Goal: Task Accomplishment & Management: Use online tool/utility

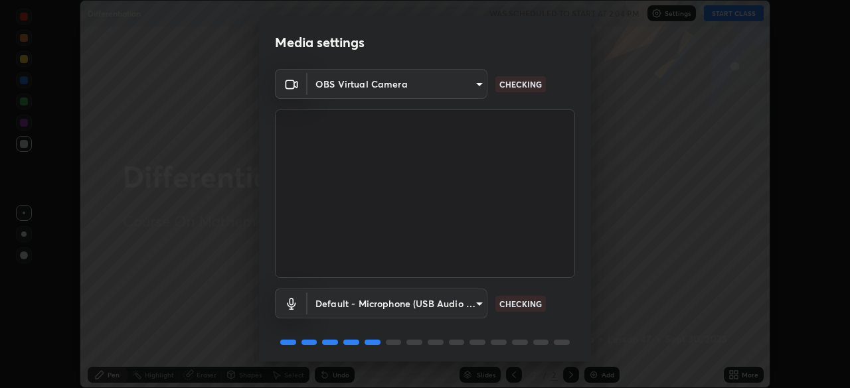
scroll to position [47, 0]
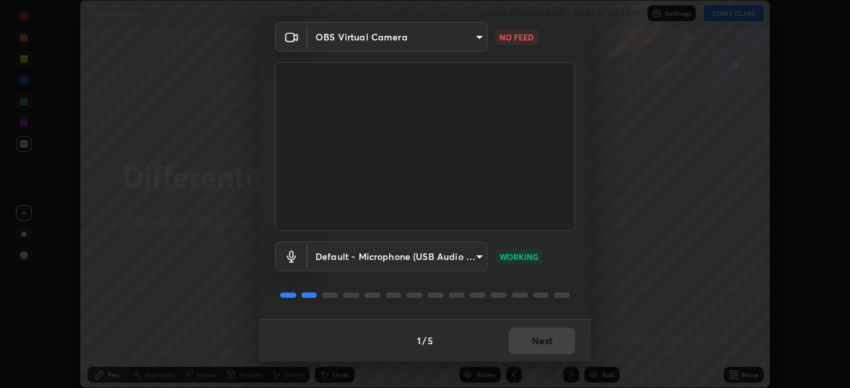
click at [479, 37] on body "Erase all Differentiation WAS SCHEDULED TO START AT 2:04 PM Settings START CLAS…" at bounding box center [425, 194] width 850 height 388
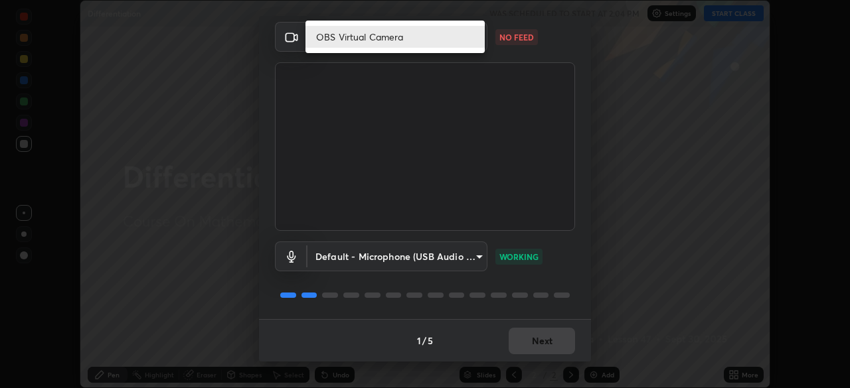
click at [518, 36] on div at bounding box center [425, 194] width 850 height 388
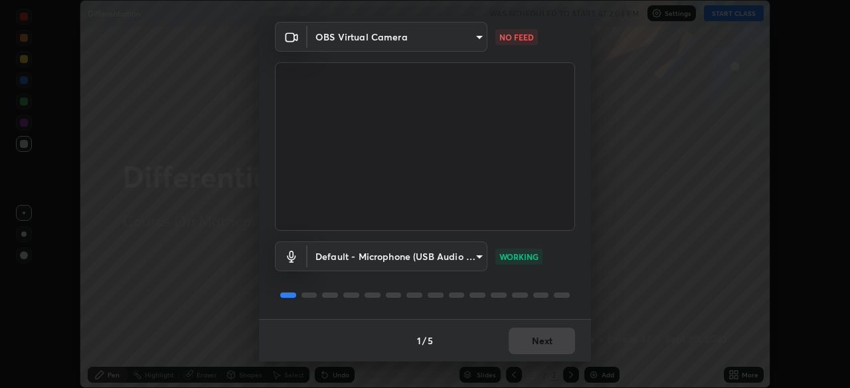
click at [473, 40] on body "Erase all Differentiation WAS SCHEDULED TO START AT 2:04 PM Settings START CLAS…" at bounding box center [425, 194] width 850 height 388
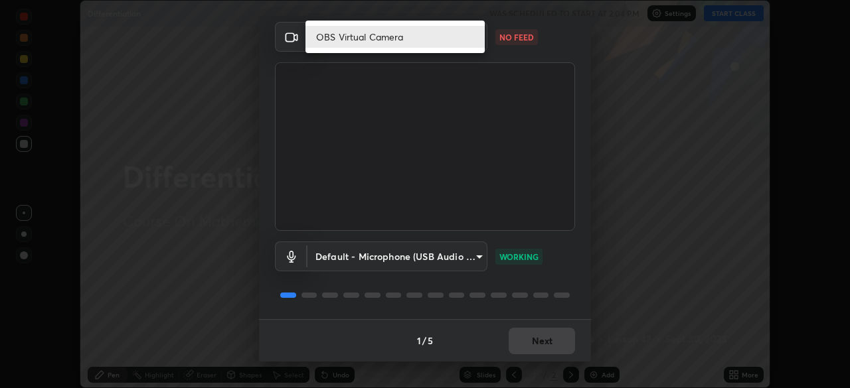
click at [400, 37] on li "OBS Virtual Camera" at bounding box center [394, 37] width 179 height 22
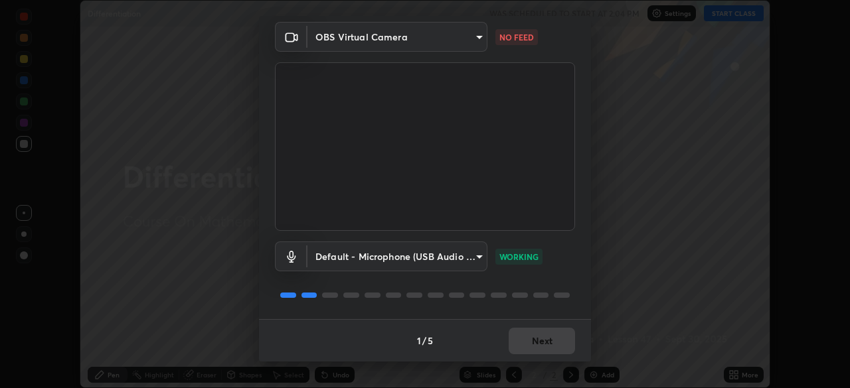
click at [296, 38] on icon at bounding box center [292, 37] width 16 height 16
click at [543, 336] on button "Next" at bounding box center [542, 341] width 66 height 27
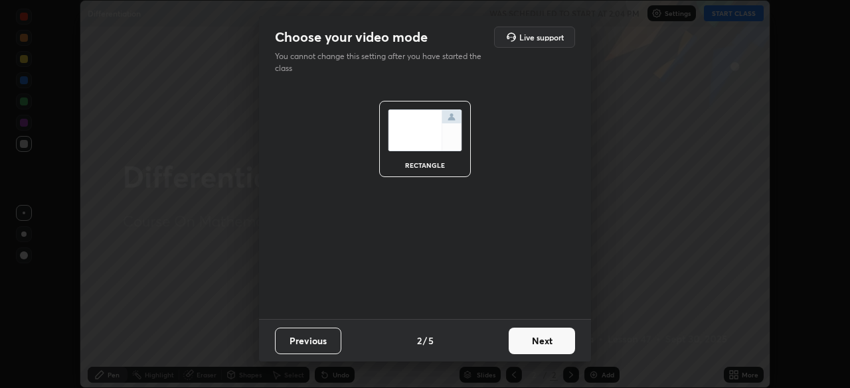
scroll to position [0, 0]
click at [543, 341] on button "Next" at bounding box center [542, 341] width 66 height 27
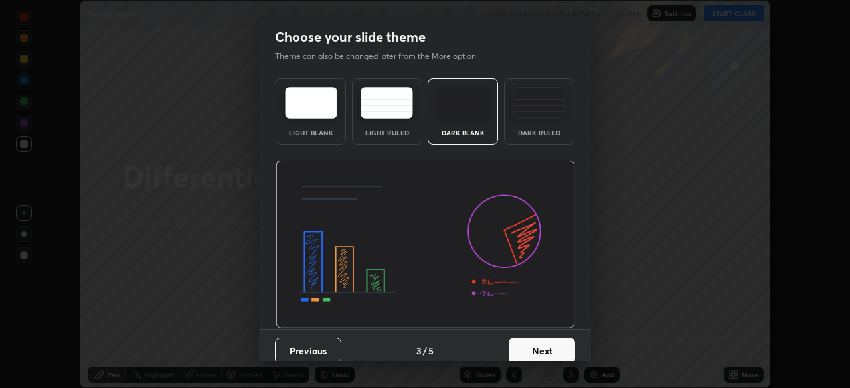
click at [537, 349] on button "Next" at bounding box center [542, 351] width 66 height 27
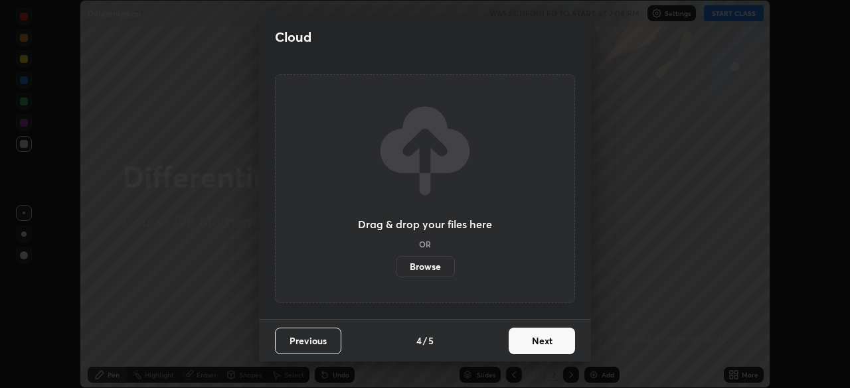
click at [536, 343] on button "Next" at bounding box center [542, 341] width 66 height 27
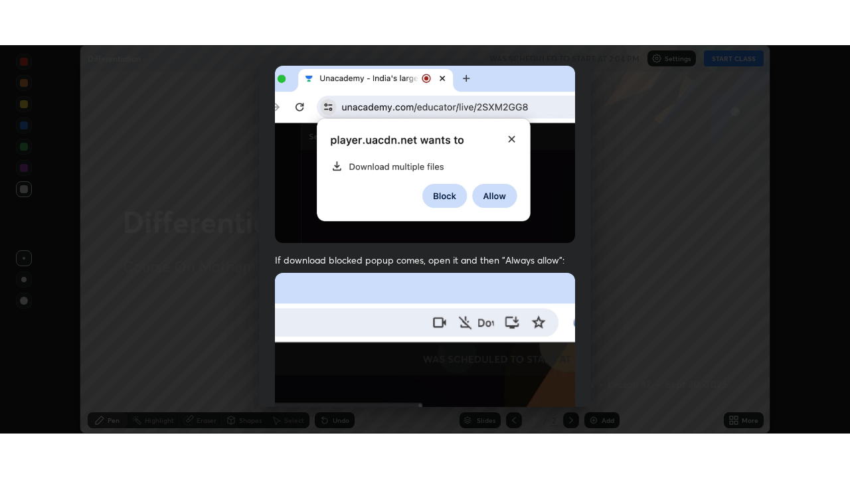
scroll to position [318, 0]
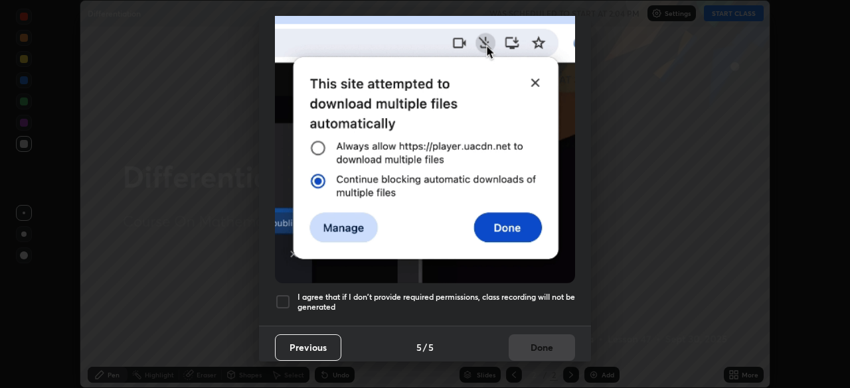
click at [281, 294] on div at bounding box center [283, 302] width 16 height 16
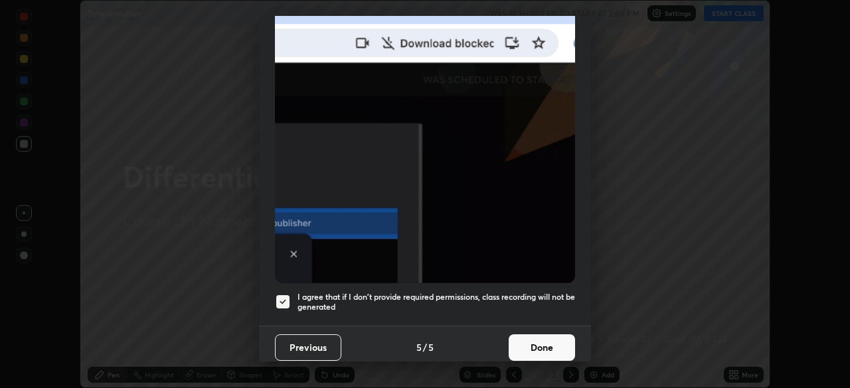
click at [533, 337] on button "Done" at bounding box center [542, 348] width 66 height 27
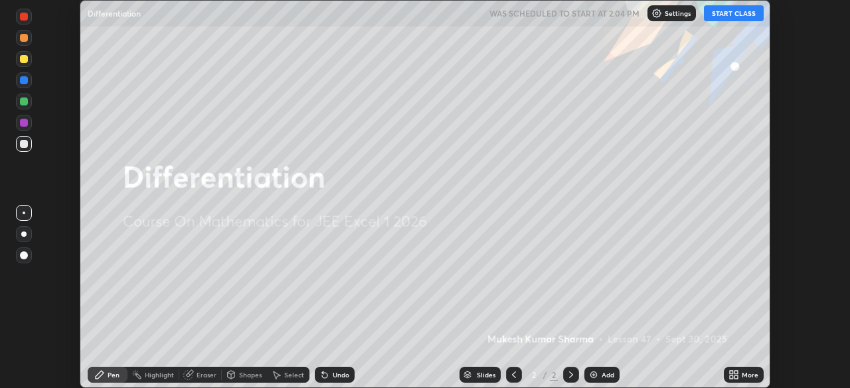
click at [602, 373] on div "Add" at bounding box center [608, 375] width 13 height 7
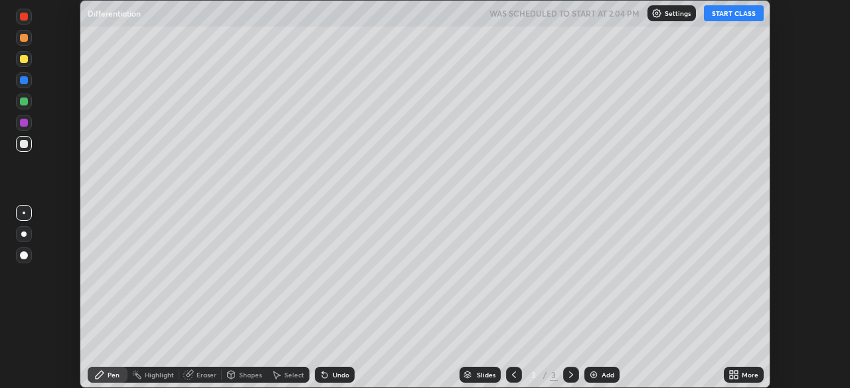
click at [741, 374] on div "More" at bounding box center [744, 375] width 40 height 16
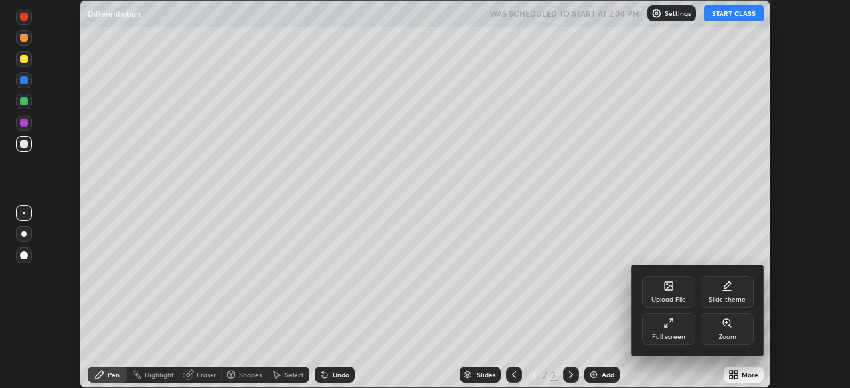
click at [674, 329] on div "Full screen" at bounding box center [668, 329] width 53 height 32
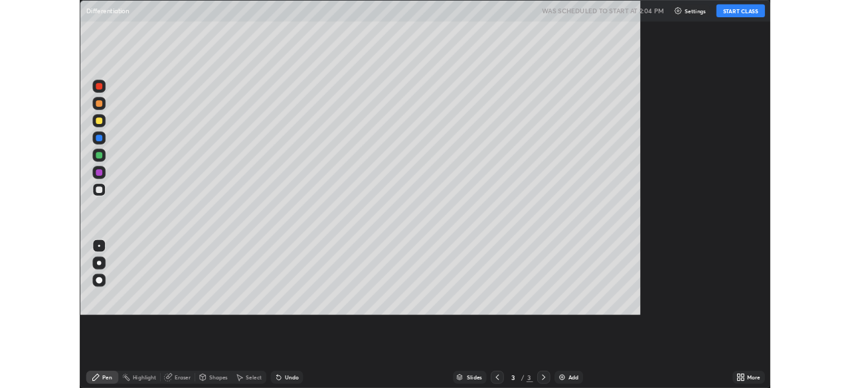
scroll to position [478, 850]
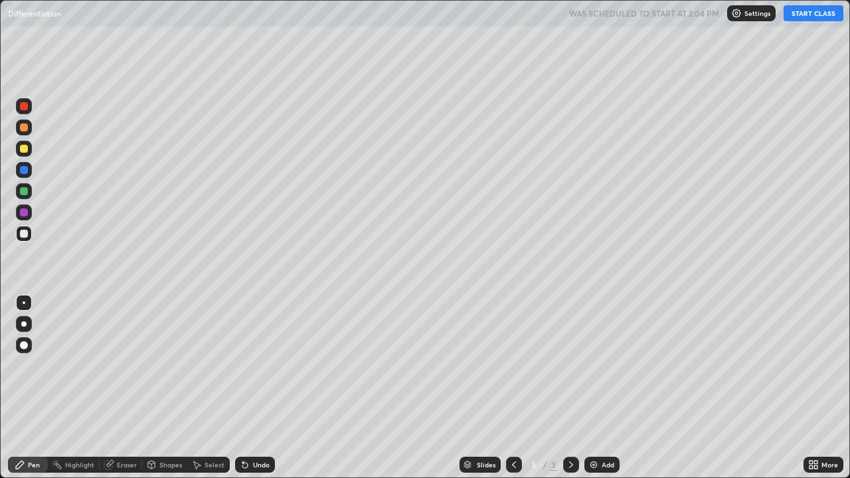
click at [809, 15] on button "START CLASS" at bounding box center [814, 13] width 60 height 16
click at [19, 149] on div at bounding box center [24, 149] width 16 height 16
click at [25, 325] on div at bounding box center [23, 323] width 5 height 5
click at [251, 388] on div "Undo" at bounding box center [255, 465] width 40 height 16
click at [268, 388] on div "Undo" at bounding box center [255, 465] width 40 height 16
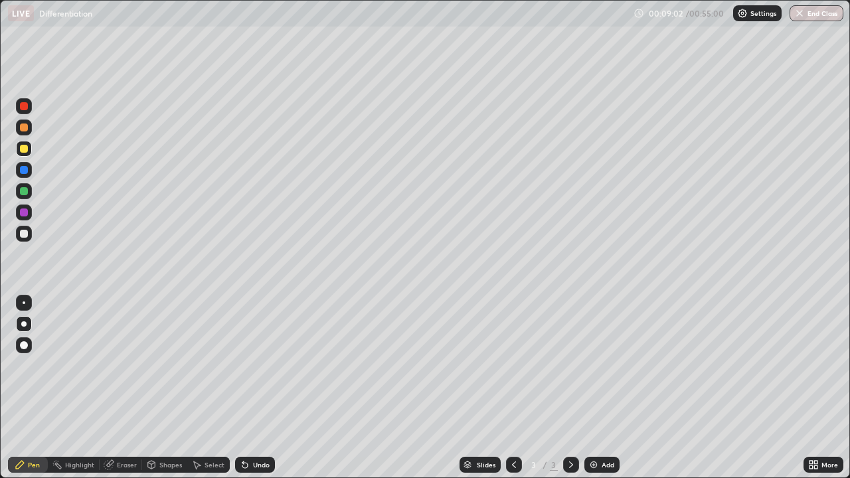
click at [210, 388] on div "Select" at bounding box center [215, 465] width 20 height 7
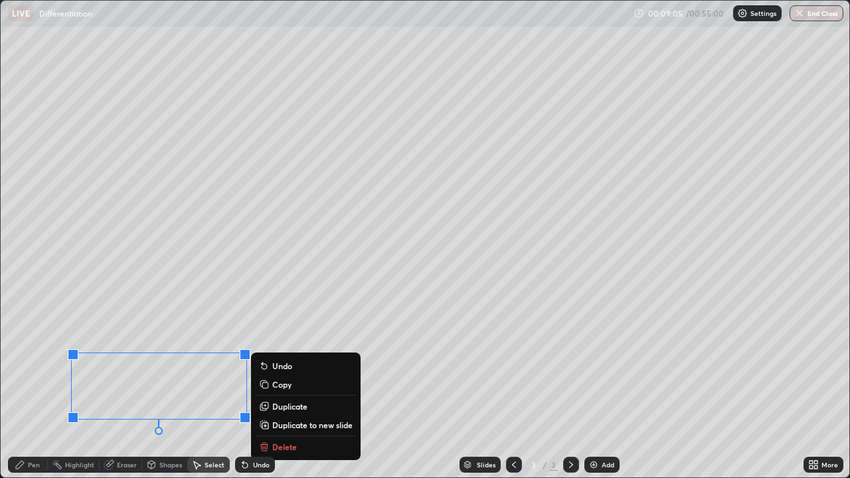
click at [279, 388] on p "Delete" at bounding box center [284, 447] width 25 height 11
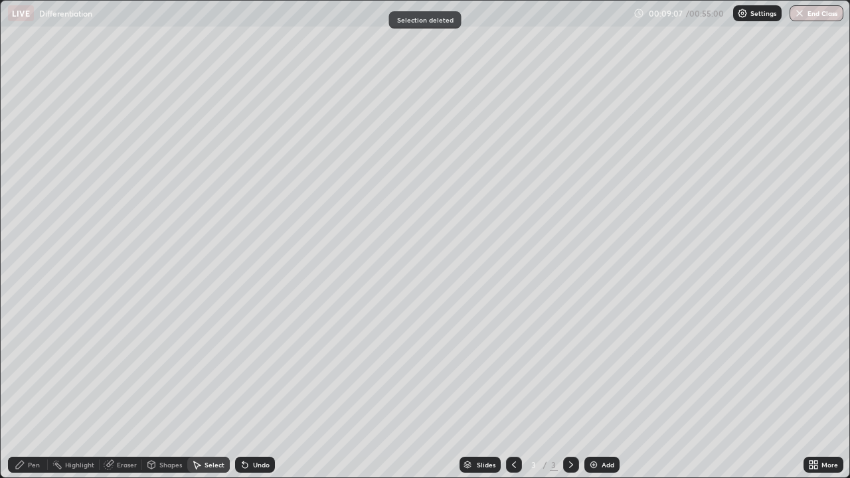
click at [26, 388] on div "Pen" at bounding box center [28, 465] width 40 height 16
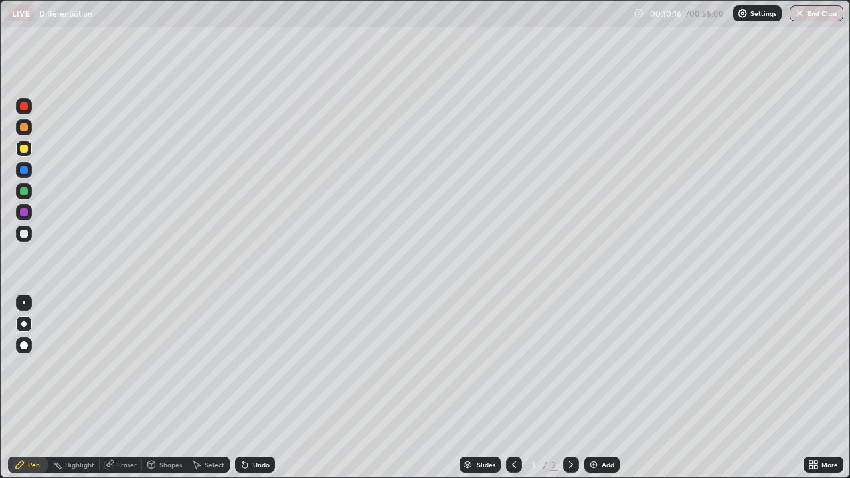
click at [588, 388] on img at bounding box center [593, 465] width 11 height 11
click at [123, 388] on div "Eraser" at bounding box center [127, 465] width 20 height 7
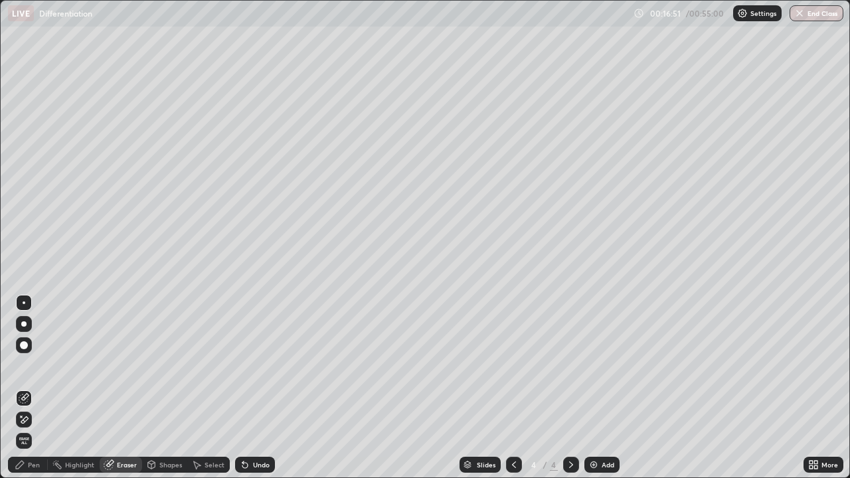
click at [33, 388] on div "Pen" at bounding box center [34, 465] width 12 height 7
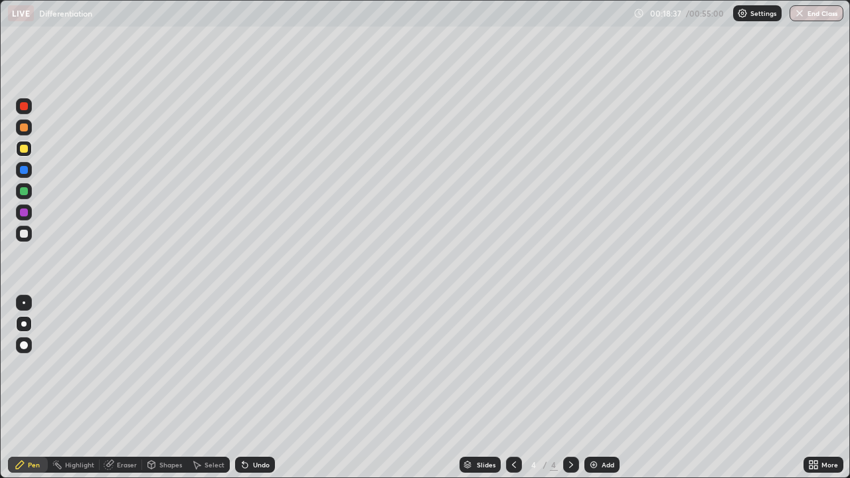
click at [595, 388] on img at bounding box center [593, 465] width 11 height 11
click at [253, 388] on div "Undo" at bounding box center [261, 465] width 17 height 7
click at [255, 388] on div "Undo" at bounding box center [261, 465] width 17 height 7
click at [257, 388] on div "Undo" at bounding box center [261, 465] width 17 height 7
click at [256, 388] on div "Undo" at bounding box center [261, 465] width 17 height 7
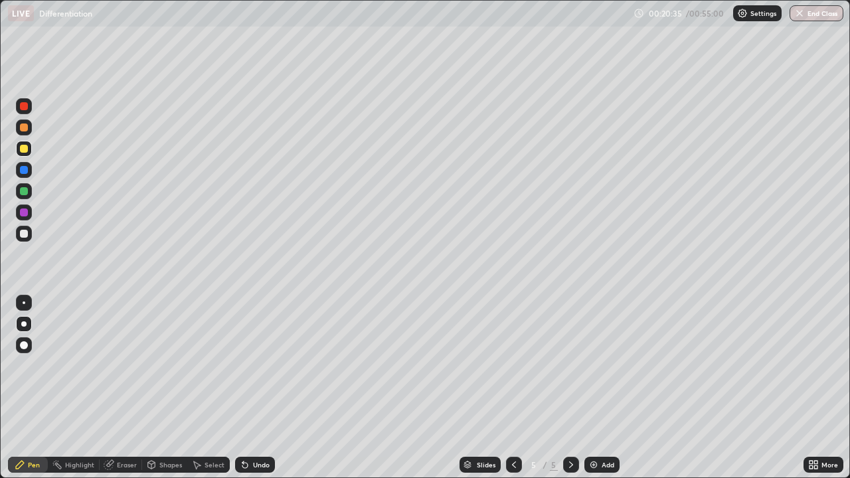
click at [258, 388] on div "Undo" at bounding box center [261, 465] width 17 height 7
click at [250, 388] on div "Undo" at bounding box center [255, 465] width 40 height 16
click at [248, 388] on icon at bounding box center [245, 465] width 11 height 11
click at [604, 388] on div "Add" at bounding box center [601, 465] width 35 height 16
click at [254, 388] on div "Undo" at bounding box center [261, 465] width 17 height 7
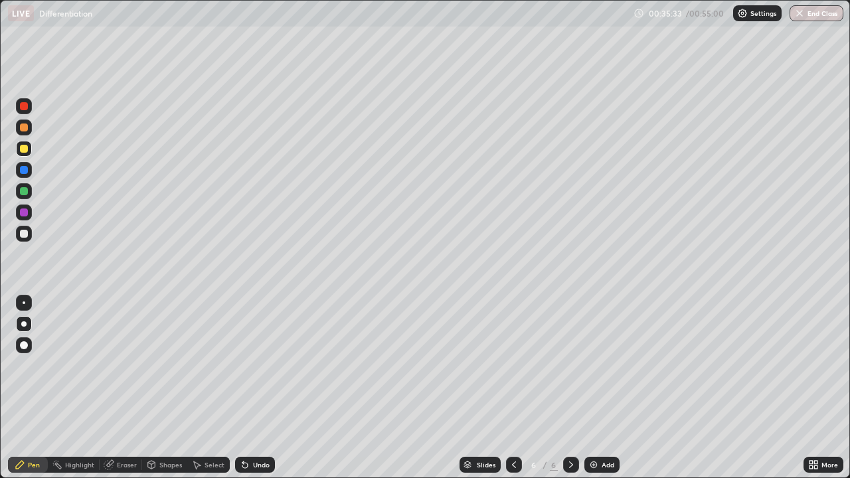
click at [258, 388] on div "Undo" at bounding box center [255, 465] width 40 height 16
click at [594, 388] on img at bounding box center [593, 465] width 11 height 11
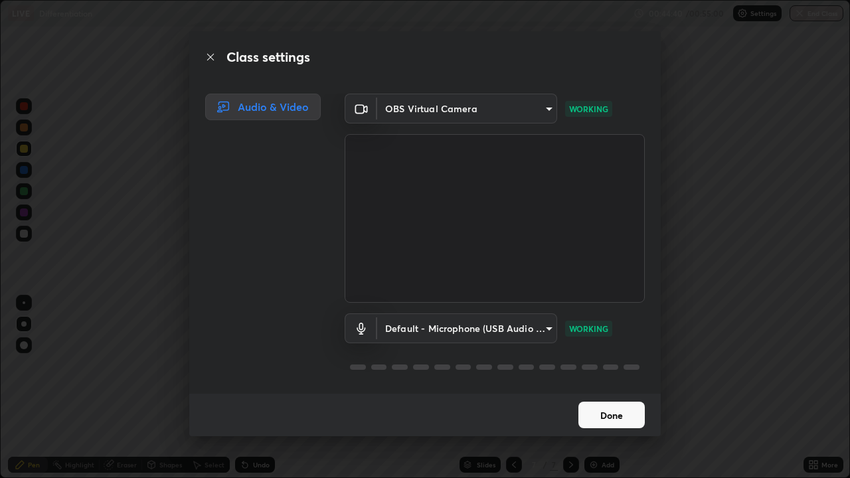
click at [602, 388] on button "Done" at bounding box center [611, 415] width 66 height 27
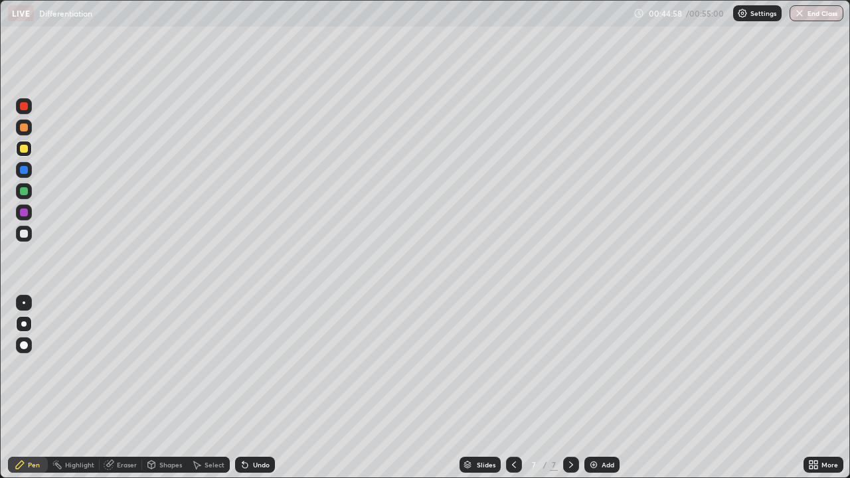
click at [595, 388] on img at bounding box center [593, 465] width 11 height 11
click at [129, 388] on div "Eraser" at bounding box center [127, 465] width 20 height 7
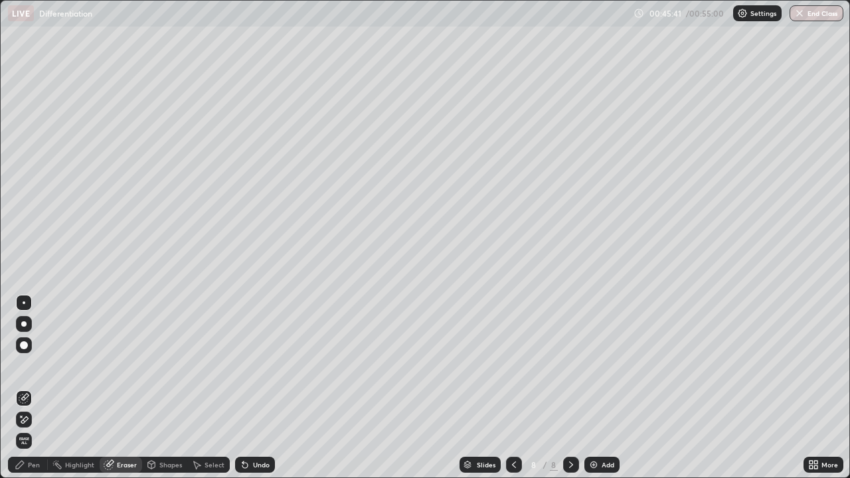
click at [34, 388] on div "Pen" at bounding box center [34, 465] width 12 height 7
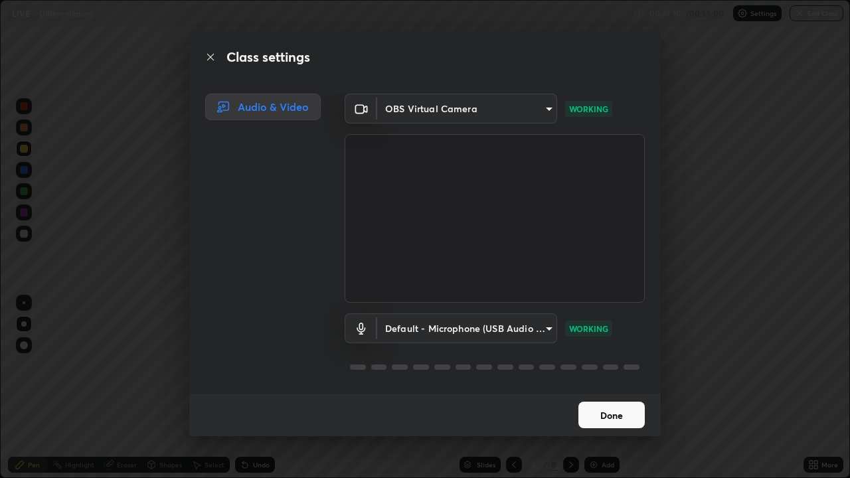
click at [596, 388] on button "Done" at bounding box center [611, 415] width 66 height 27
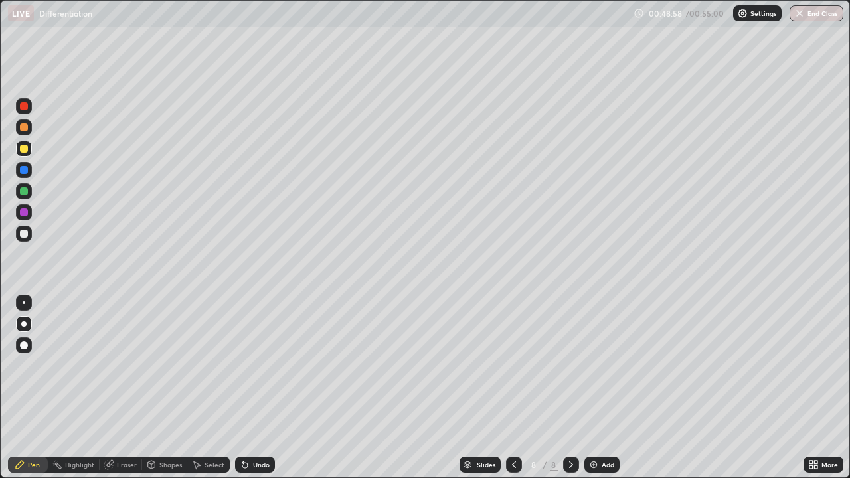
click at [595, 388] on img at bounding box center [593, 465] width 11 height 11
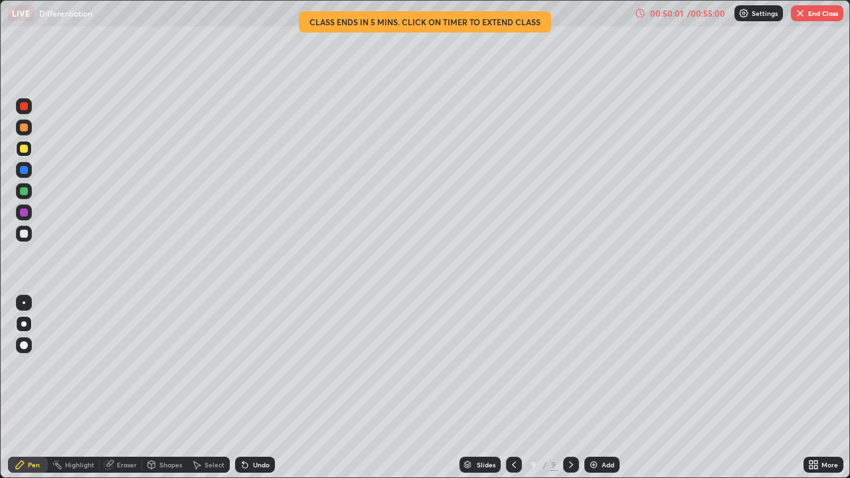
click at [250, 388] on div "Undo" at bounding box center [255, 465] width 40 height 16
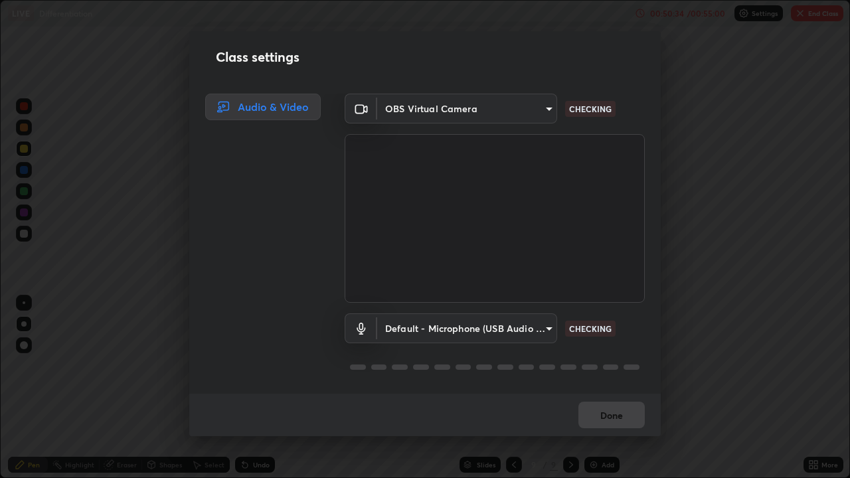
click at [276, 317] on div "Audio & Video" at bounding box center [258, 244] width 139 height 300
click at [272, 309] on div "Audio & Video" at bounding box center [258, 244] width 139 height 300
click at [143, 388] on div "Class settings Audio & Video OBS Virtual Camera 66a33655e425b6d448d32d4e3e080bb…" at bounding box center [425, 239] width 850 height 478
click at [620, 388] on button "Done" at bounding box center [611, 415] width 66 height 27
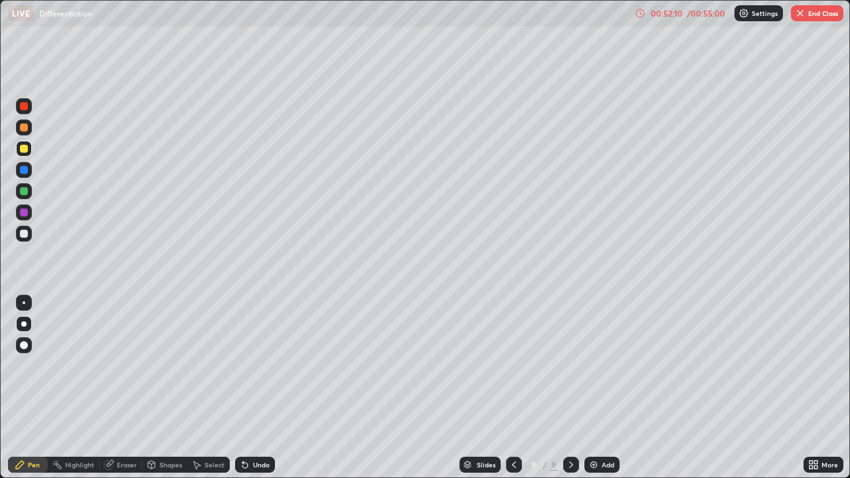
click at [828, 16] on button "End Class" at bounding box center [817, 13] width 52 height 16
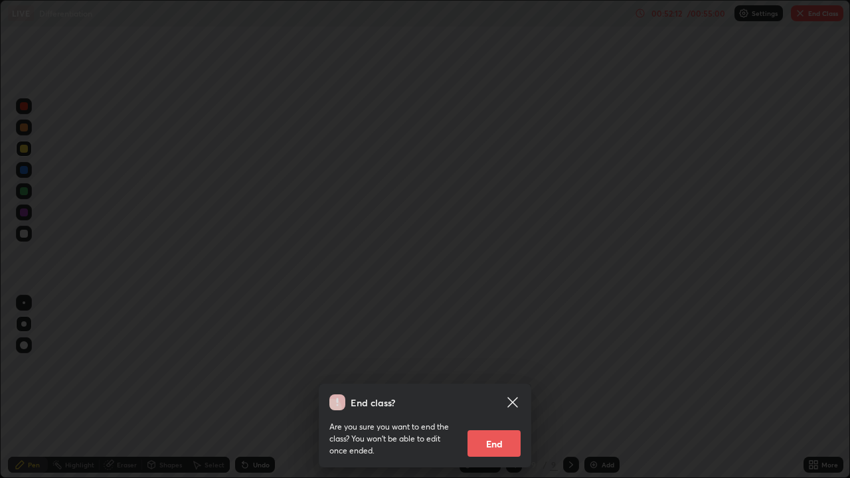
click at [509, 388] on button "End" at bounding box center [493, 443] width 53 height 27
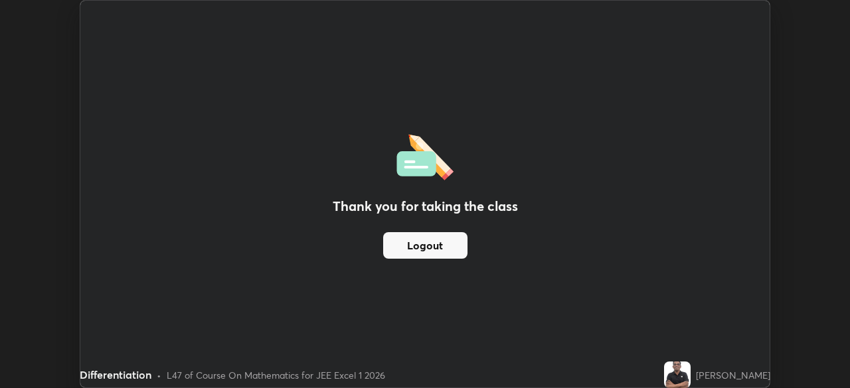
scroll to position [66016, 65555]
click at [450, 242] on button "Logout" at bounding box center [425, 245] width 84 height 27
click at [526, 302] on div "Thank you for taking the class Logout" at bounding box center [424, 194] width 689 height 387
click at [539, 255] on div "Thank you for taking the class Logout" at bounding box center [424, 194] width 689 height 387
